Goal: Information Seeking & Learning: Learn about a topic

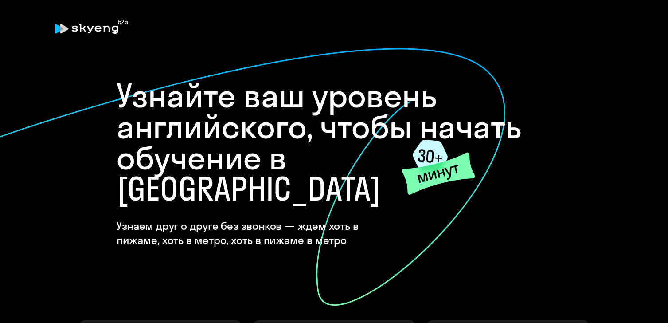
click at [568, 150] on div "Узнайте ваш уровень английского, чтобы начать обучение в Skyeng Узнаем друг о д…" at bounding box center [334, 320] width 532 height 525
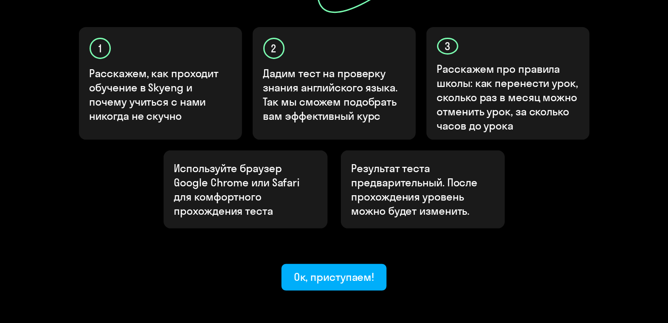
scroll to position [292, 0]
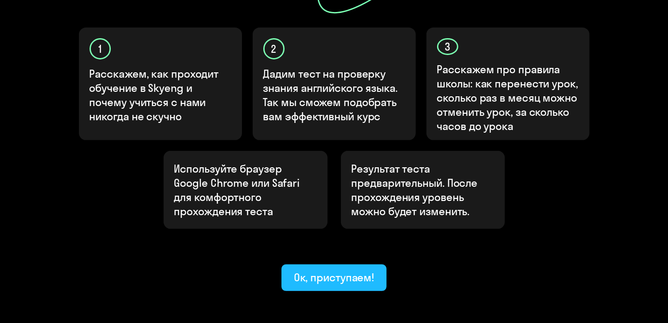
click at [340, 270] on div "Ок, приступаем!" at bounding box center [334, 277] width 81 height 14
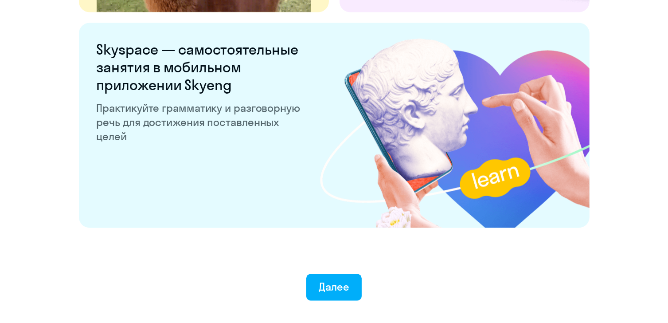
scroll to position [1733, 0]
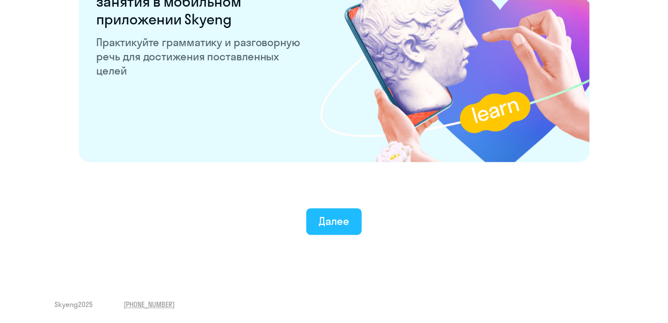
click at [328, 227] on div "Далее" at bounding box center [334, 221] width 31 height 14
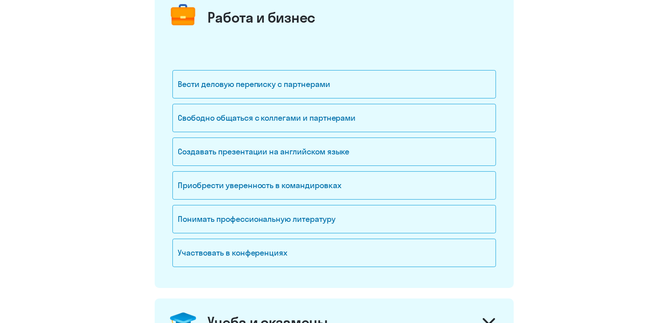
scroll to position [125, 0]
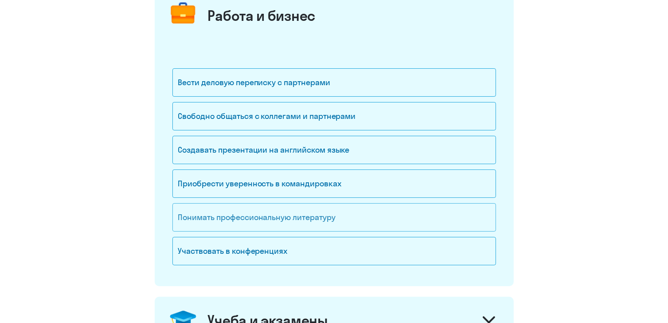
click at [318, 219] on div "Понимать профессиональную литературу" at bounding box center [335, 217] width 324 height 28
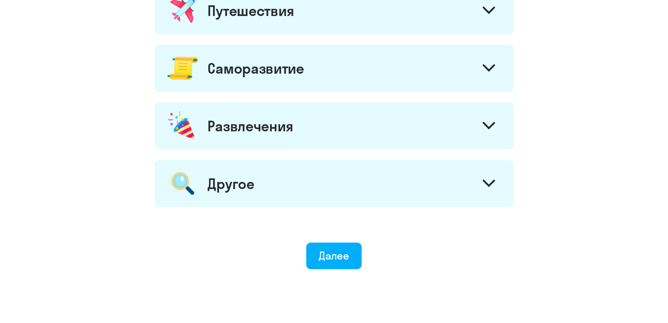
scroll to position [371, 0]
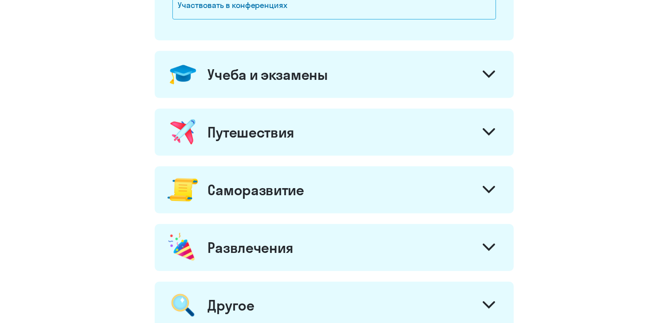
click at [367, 78] on div "Учеба и экзамены" at bounding box center [334, 74] width 359 height 47
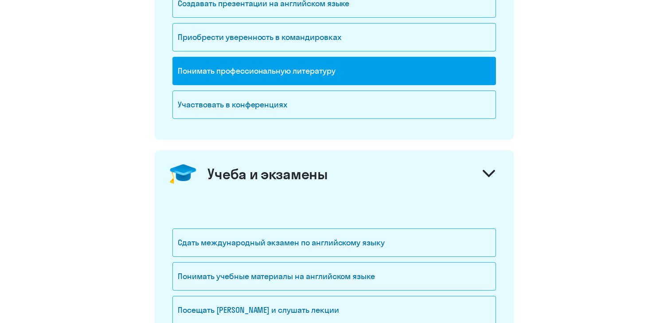
scroll to position [269, 0]
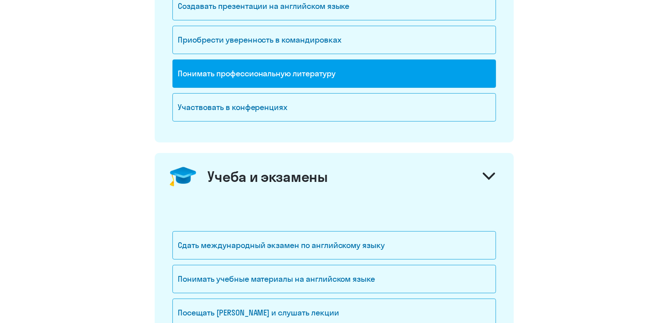
click at [332, 62] on div "Понимать профессиональную литературу" at bounding box center [335, 73] width 324 height 28
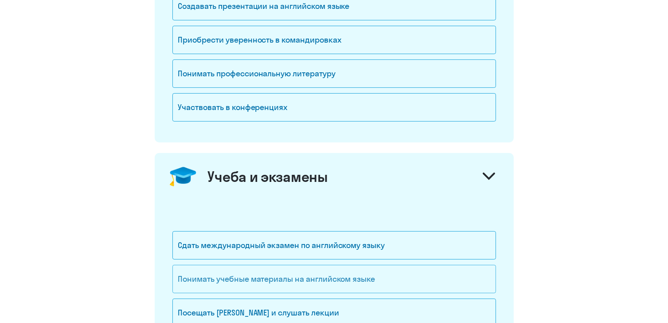
click at [355, 265] on div "Понимать учебные материалы на английском языке" at bounding box center [335, 279] width 324 height 28
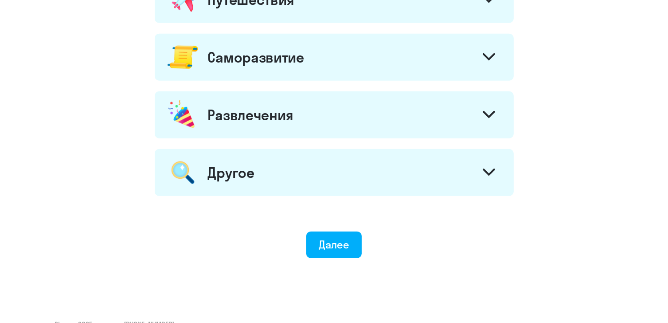
scroll to position [669, 0]
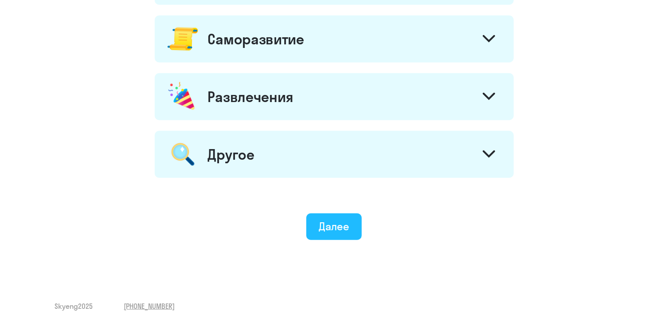
click at [343, 222] on div "Далее" at bounding box center [334, 226] width 31 height 14
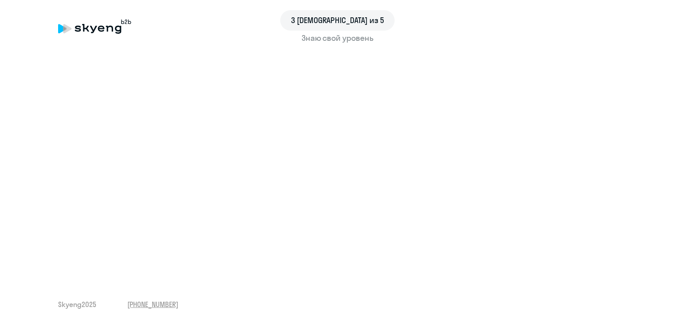
click at [512, 312] on div "3 шаг из 5 Знаю свой уровень Skyeng 2025 [PHONE_NUMBER]" at bounding box center [337, 161] width 675 height 323
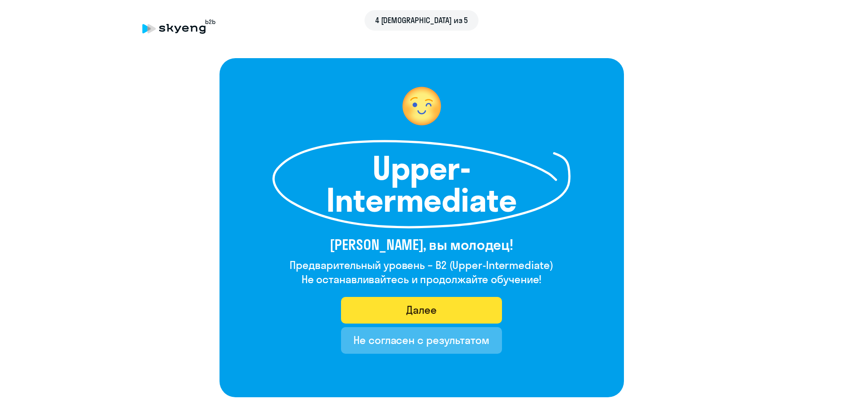
click at [396, 317] on button "Далее" at bounding box center [421, 310] width 161 height 27
